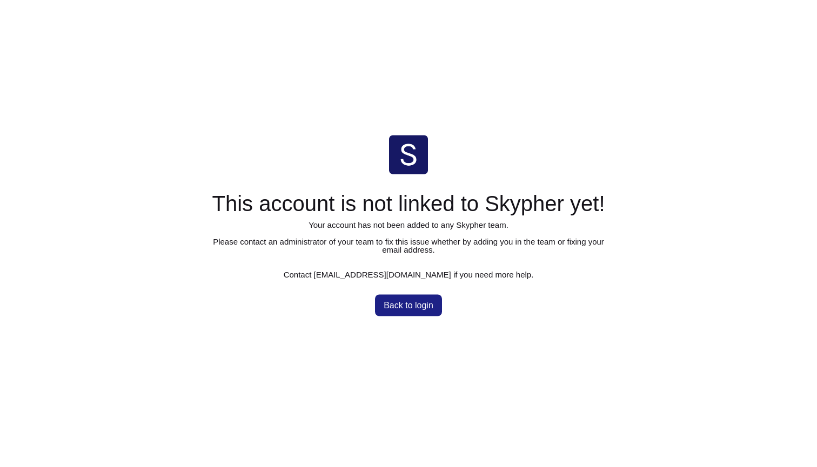
click at [541, 0] on html "This account is not linked to Skypher yet! Your account has not been added to a…" at bounding box center [408, 0] width 817 height 0
click at [418, 306] on span "Back to login" at bounding box center [409, 305] width 50 height 9
click at [426, 307] on span "Back to login" at bounding box center [409, 305] width 50 height 9
